Goal: Navigation & Orientation: Find specific page/section

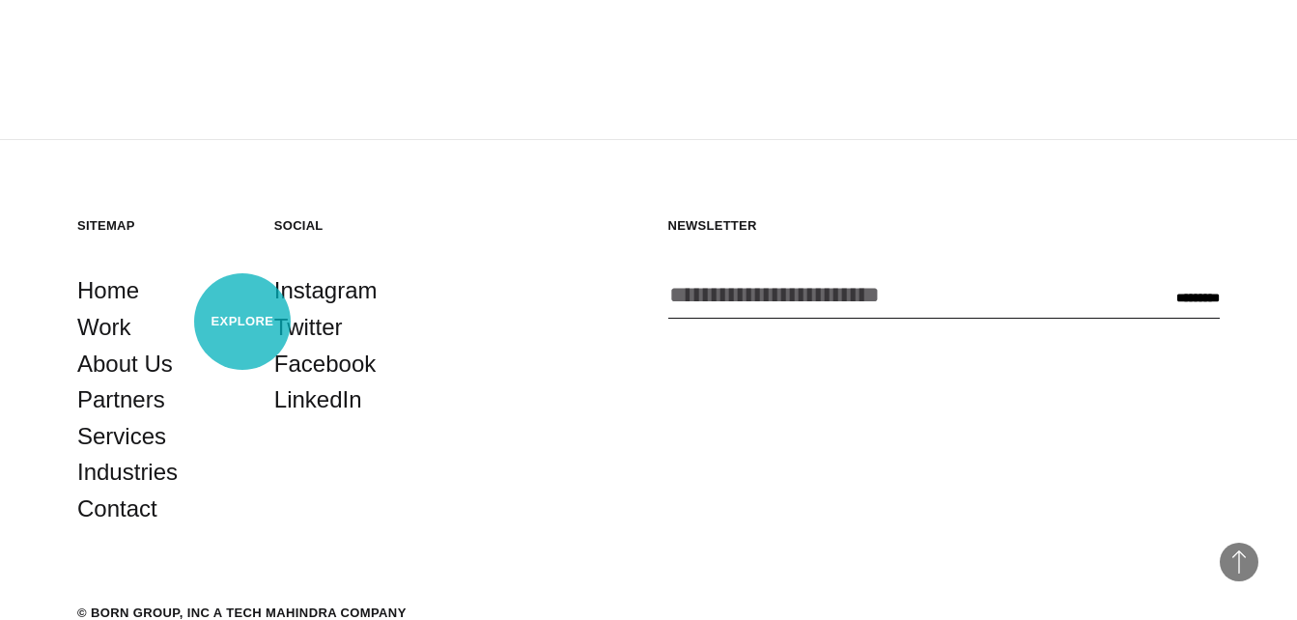
scroll to position [4704, 0]
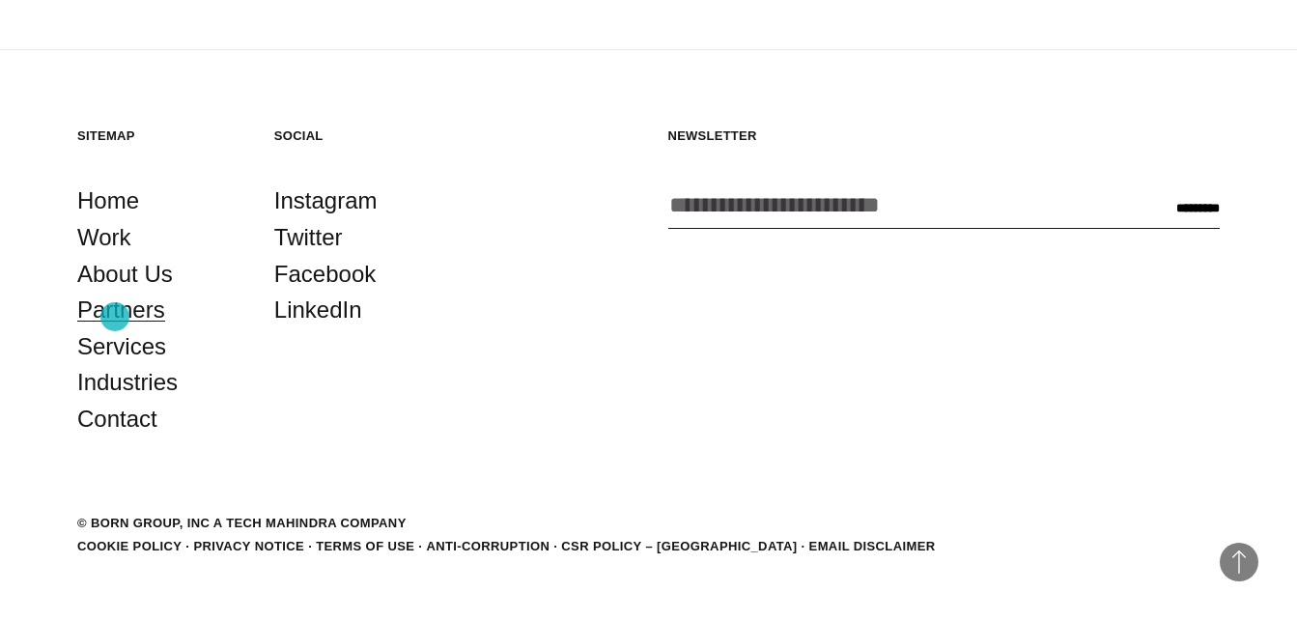
click at [115, 317] on link "Partners" at bounding box center [121, 310] width 88 height 37
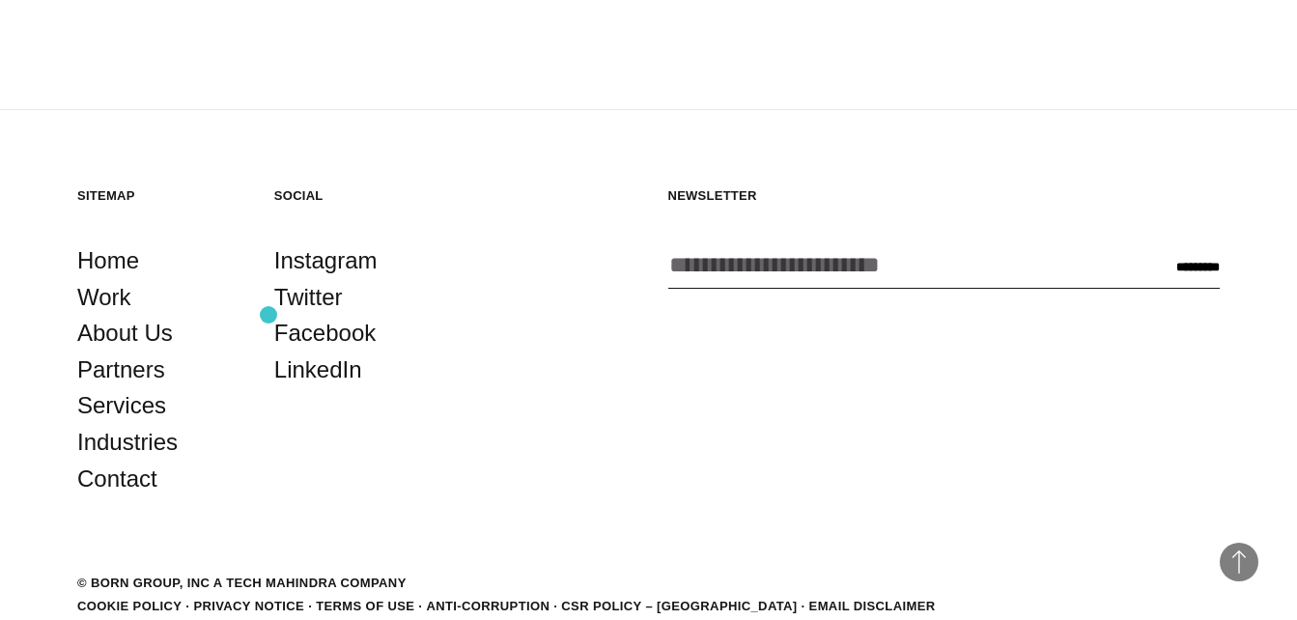
scroll to position [3969, 0]
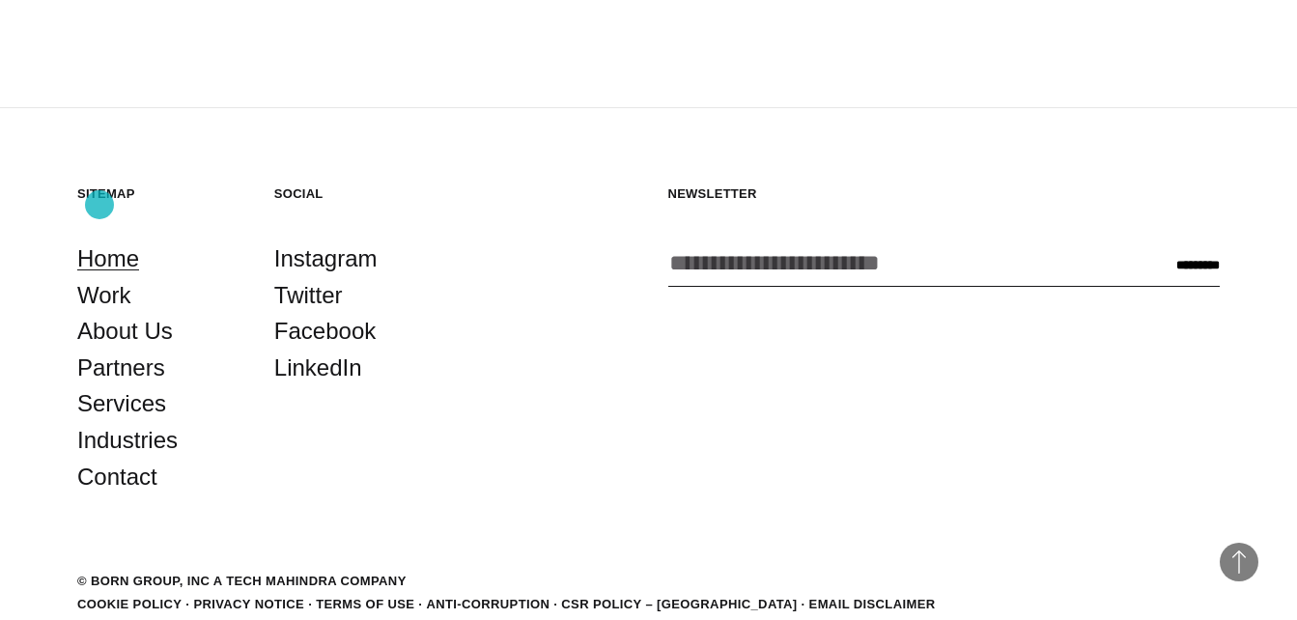
click at [99, 240] on link "Home" at bounding box center [108, 258] width 62 height 37
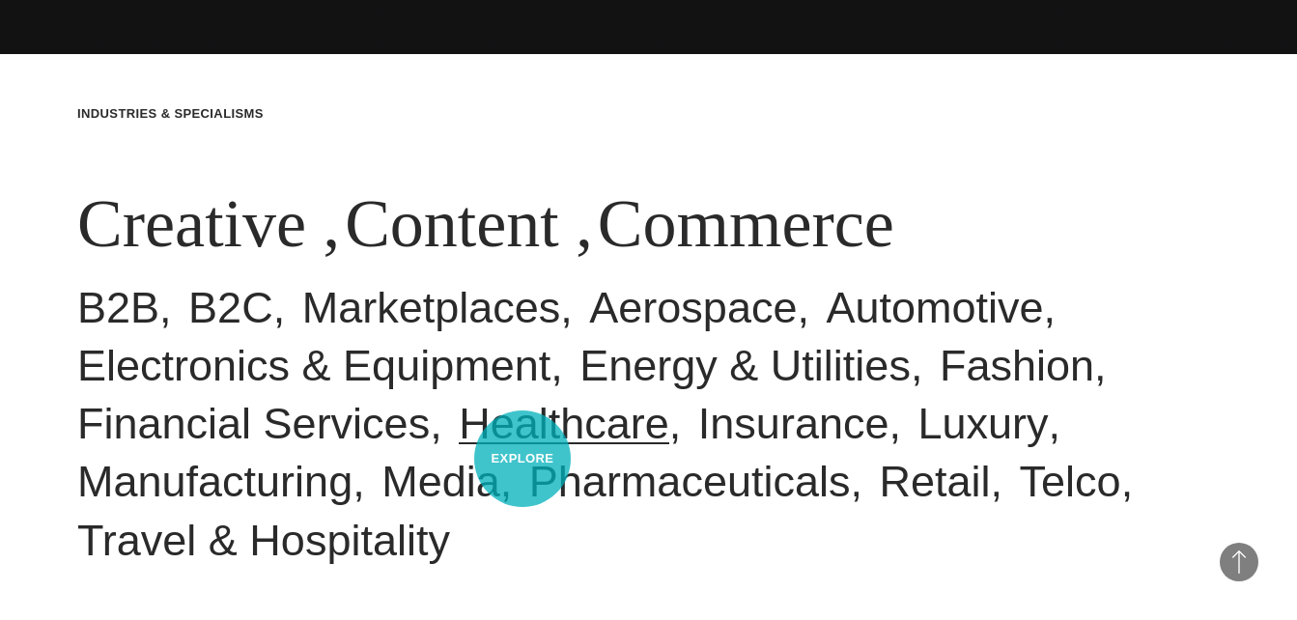
scroll to position [676, 0]
